Goal: Find specific page/section: Find specific page/section

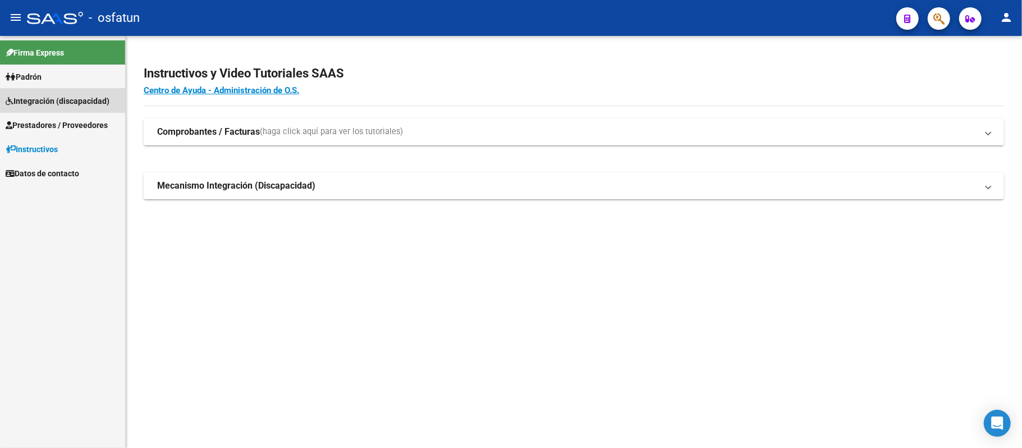
click at [37, 97] on span "Integración (discapacidad)" at bounding box center [58, 101] width 104 height 12
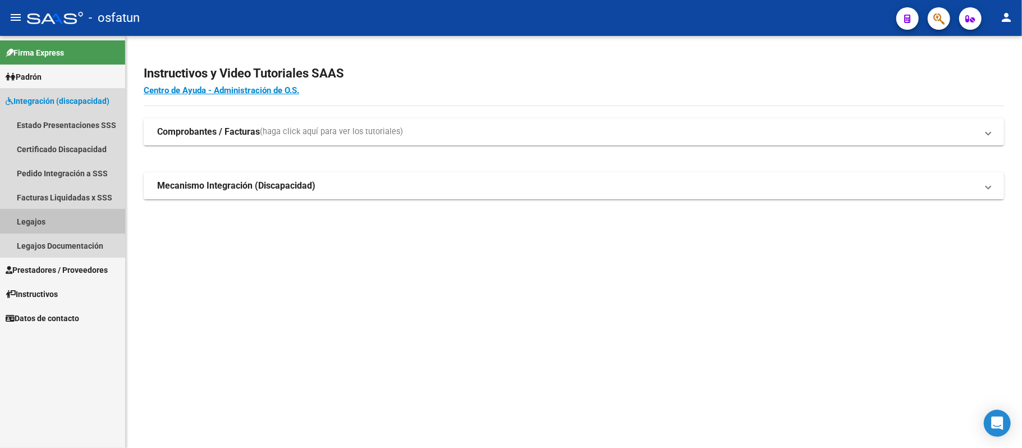
click at [39, 216] on link "Legajos" at bounding box center [62, 221] width 125 height 24
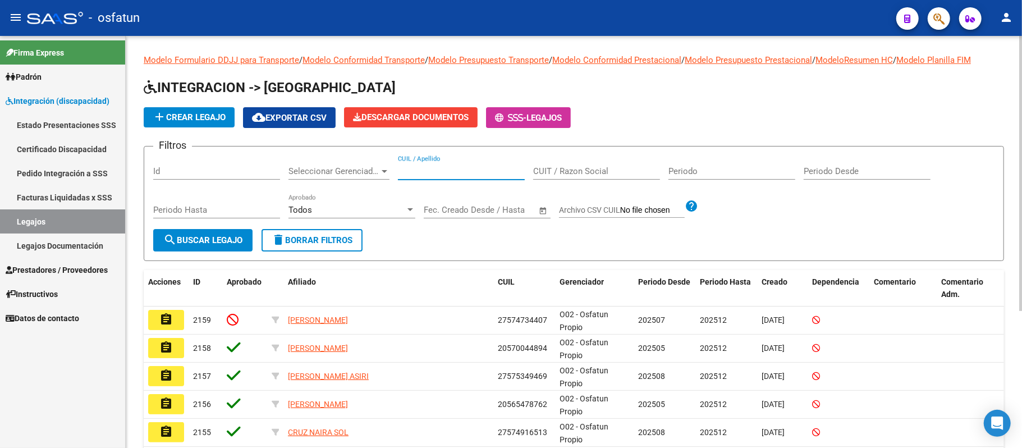
click at [444, 167] on input "CUIL / Apellido" at bounding box center [461, 171] width 127 height 10
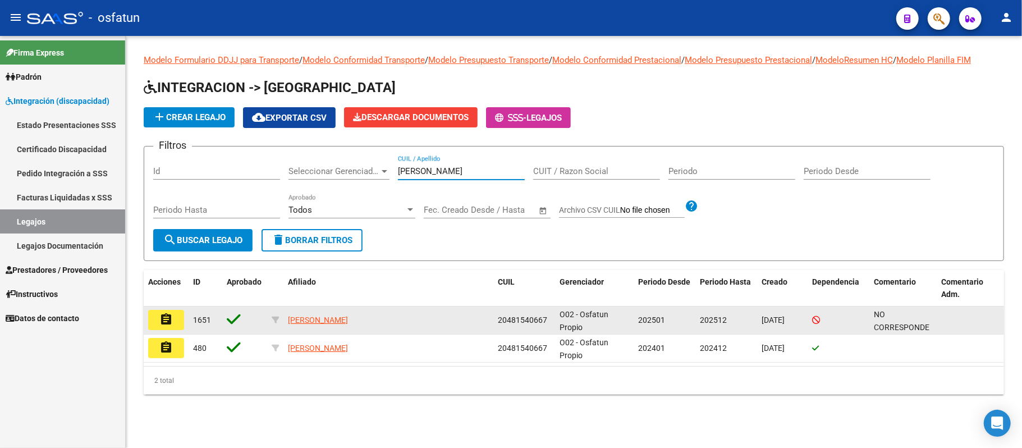
type input "[PERSON_NAME]"
click at [162, 313] on mat-icon "assignment" at bounding box center [165, 319] width 13 height 13
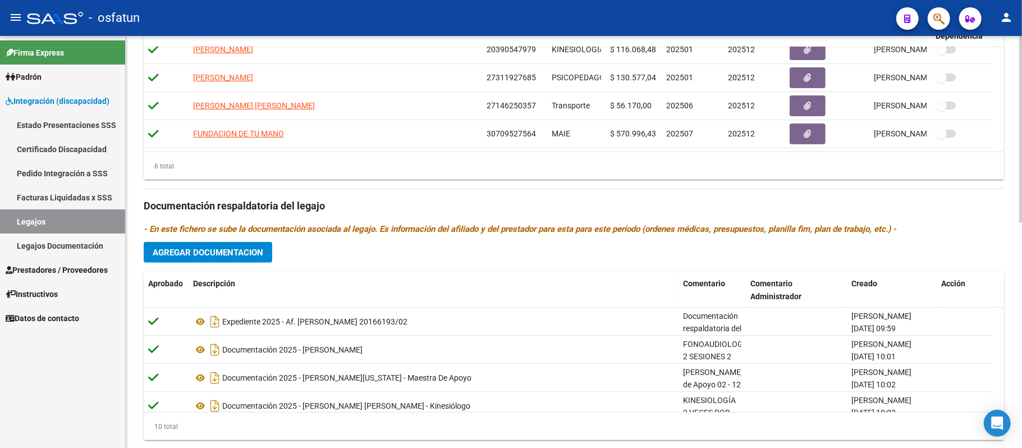
scroll to position [497, 0]
